Goal: Navigation & Orientation: Go to known website

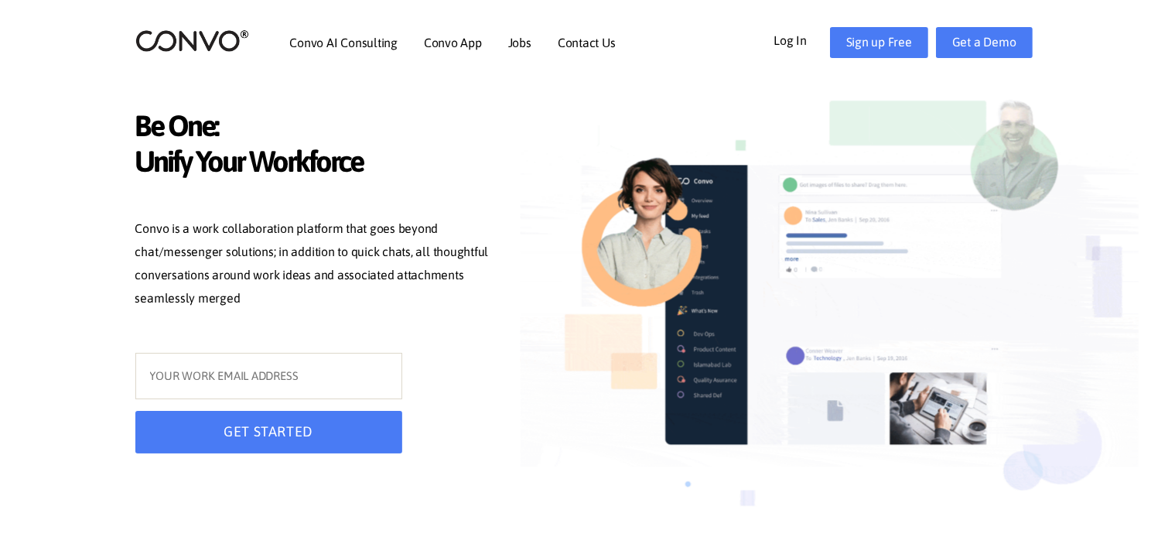
click at [794, 36] on link "Log In" at bounding box center [802, 39] width 56 height 25
